Goal: Transaction & Acquisition: Purchase product/service

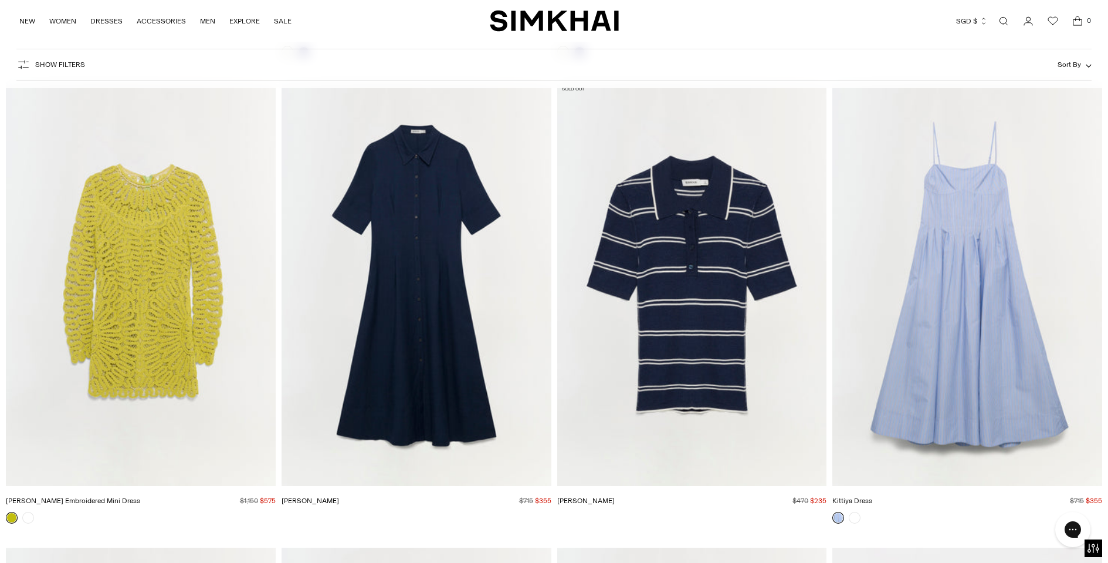
scroll to position [7034, 0]
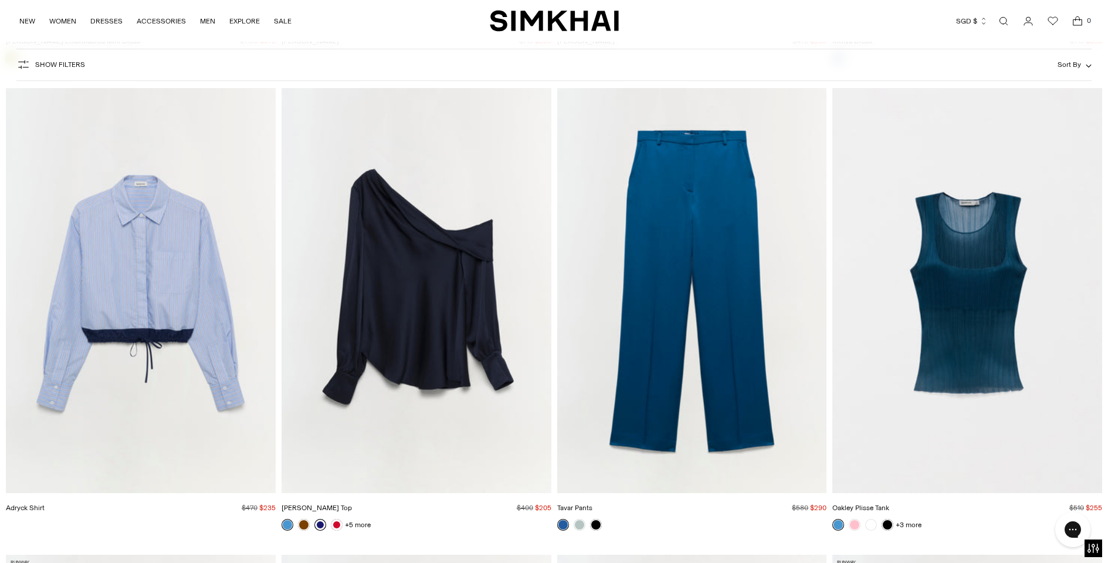
click at [320, 525] on link at bounding box center [320, 525] width 12 height 12
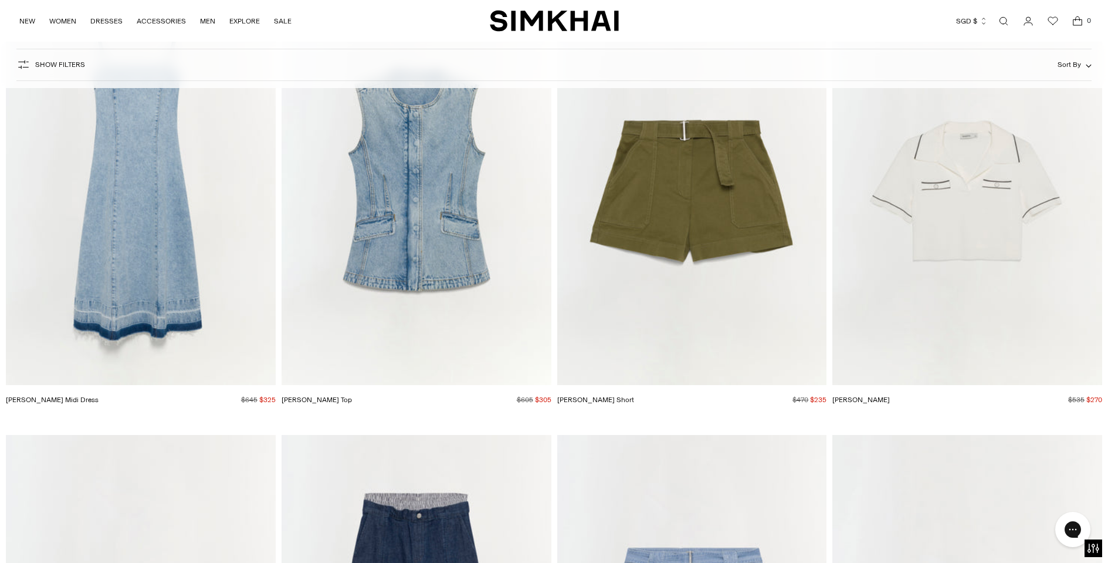
scroll to position [11310, 0]
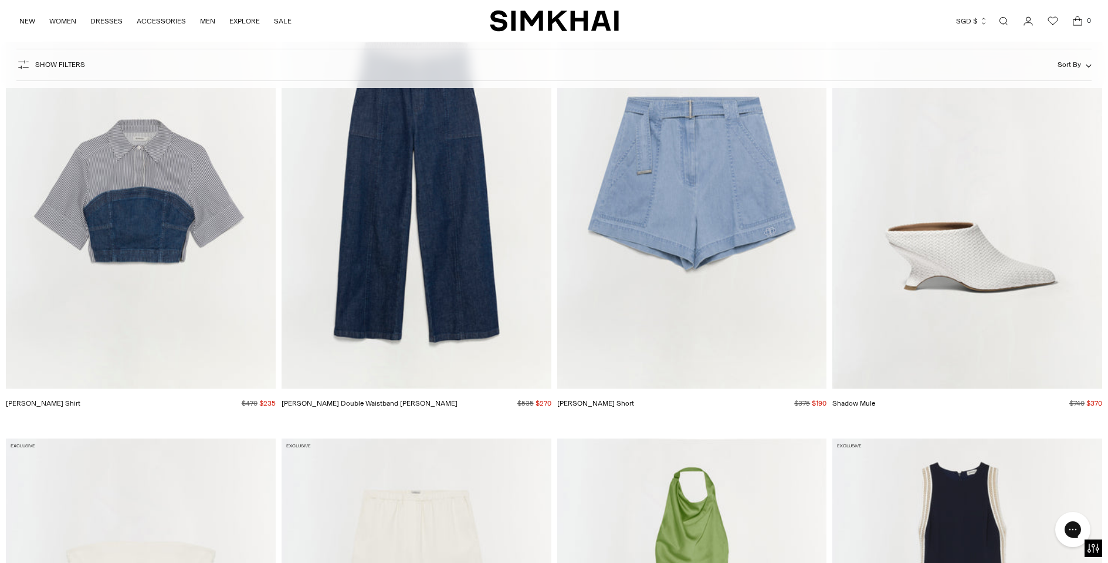
click at [0, 0] on img "Lourie Cotton Short" at bounding box center [0, 0] width 0 height 0
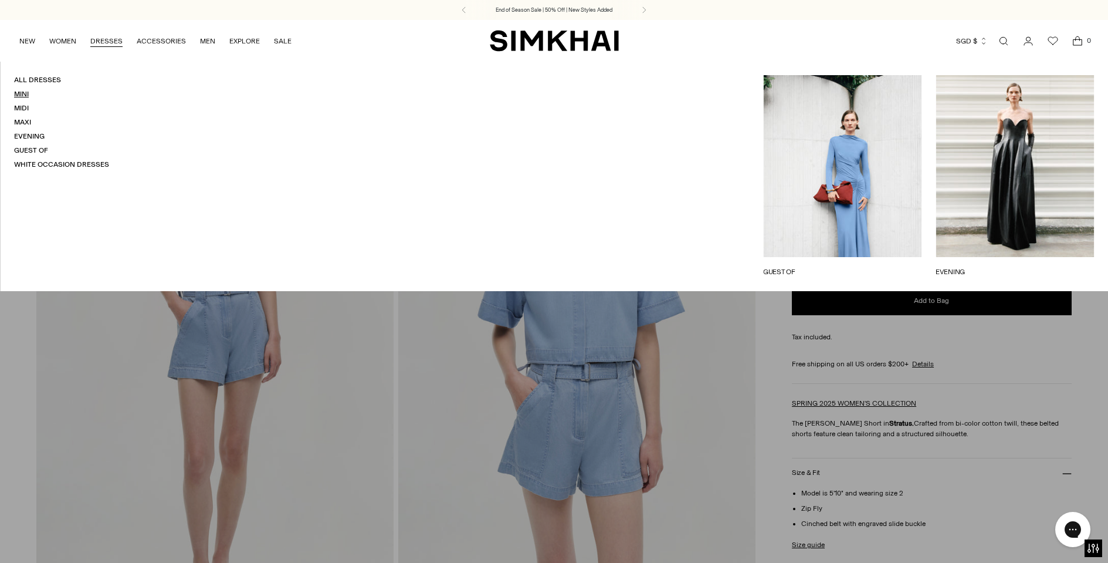
click at [29, 93] on link "Mini" at bounding box center [21, 94] width 15 height 8
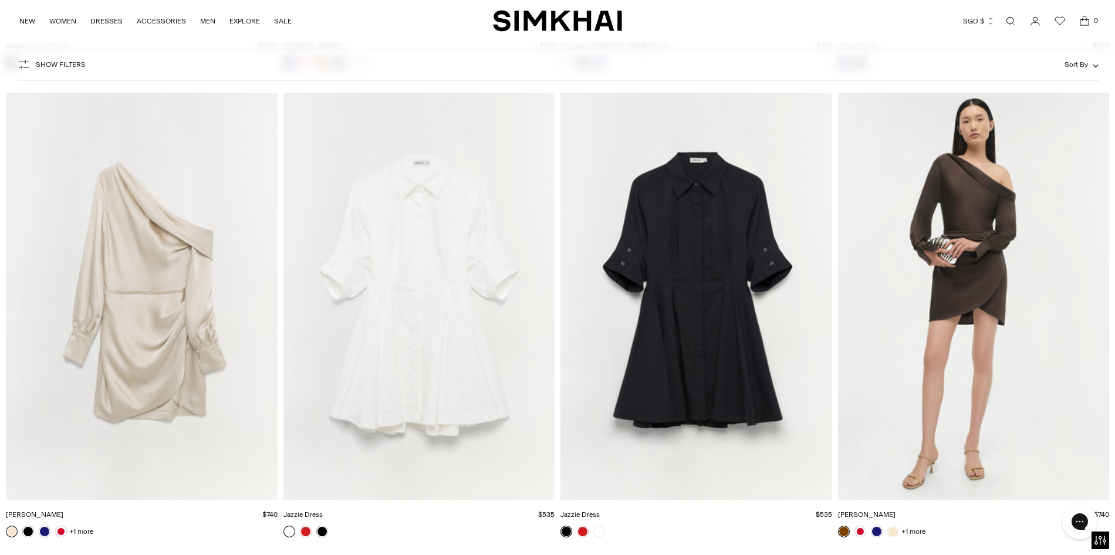
scroll to position [5204, 0]
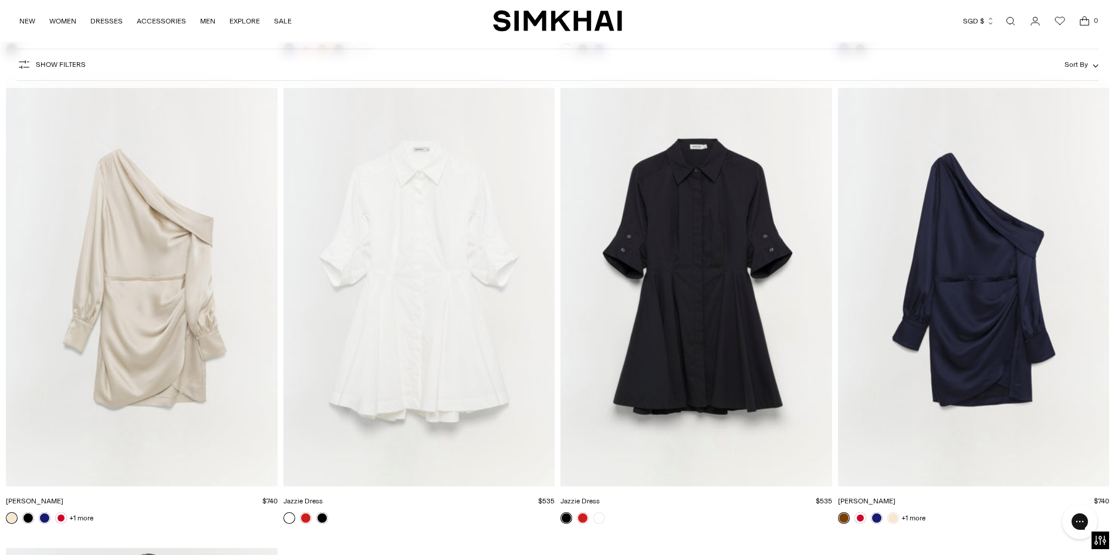
click at [0, 0] on img "Cameron Dress" at bounding box center [0, 0] width 0 height 0
